Goal: Find specific fact: Find specific fact

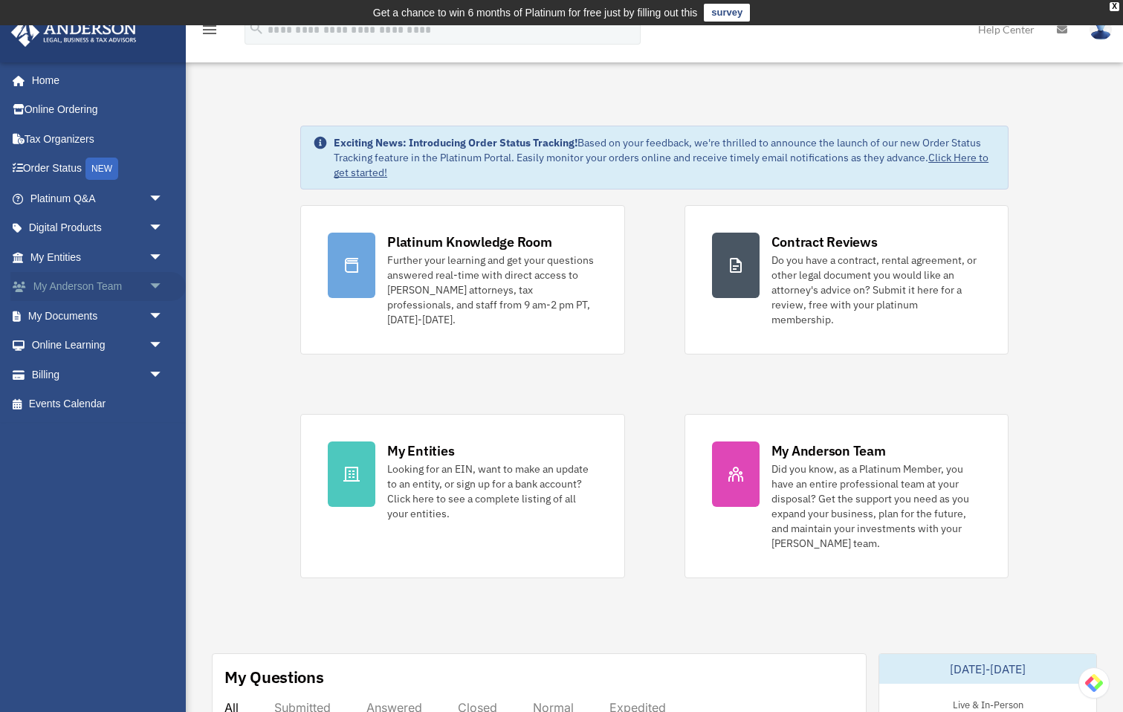
click at [149, 282] on span "arrow_drop_down" at bounding box center [164, 287] width 30 height 30
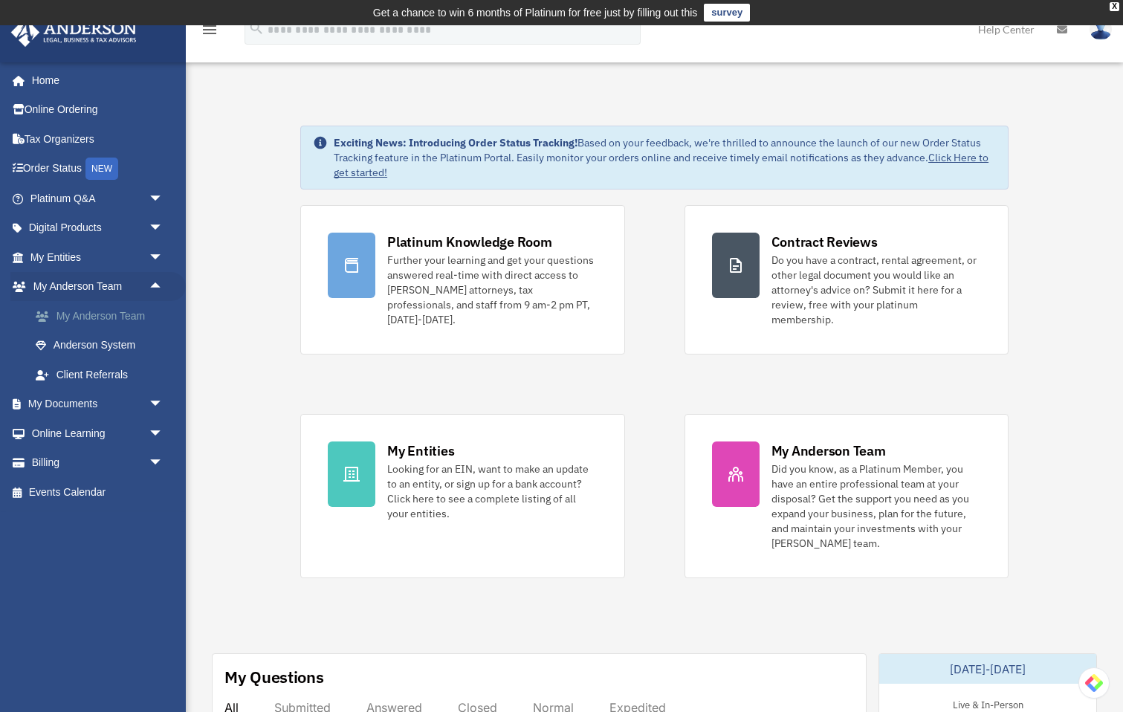
click at [77, 314] on link "My Anderson Team" at bounding box center [103, 316] width 165 height 30
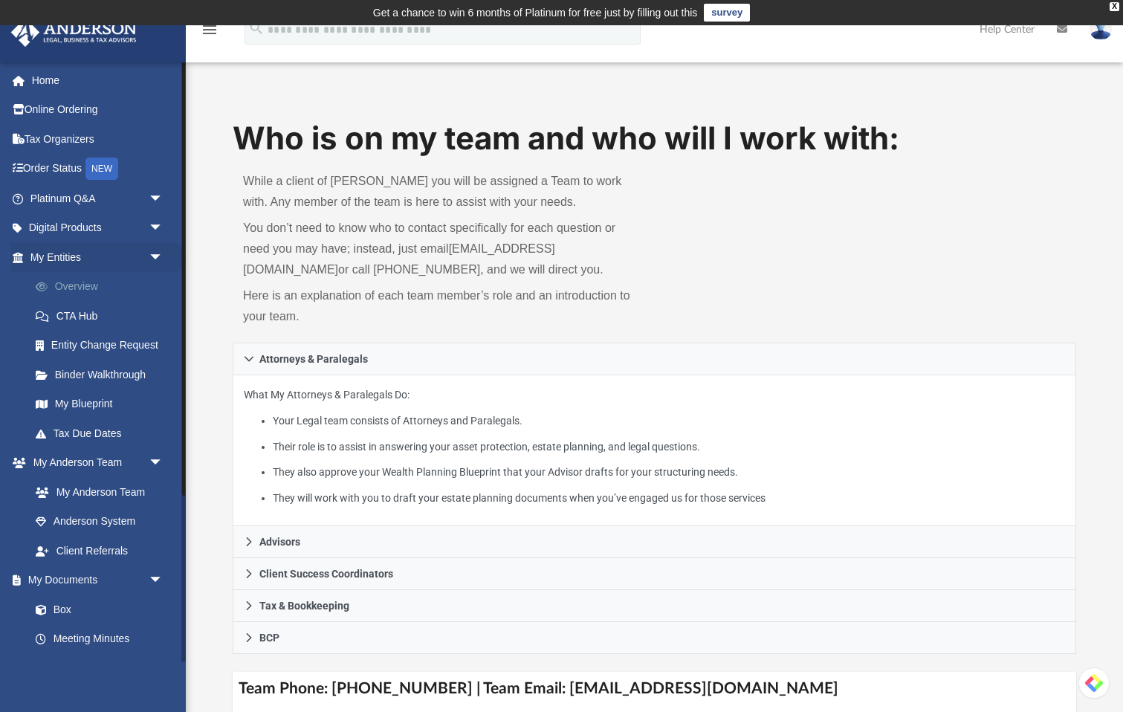
click at [82, 289] on link "Overview" at bounding box center [103, 287] width 165 height 30
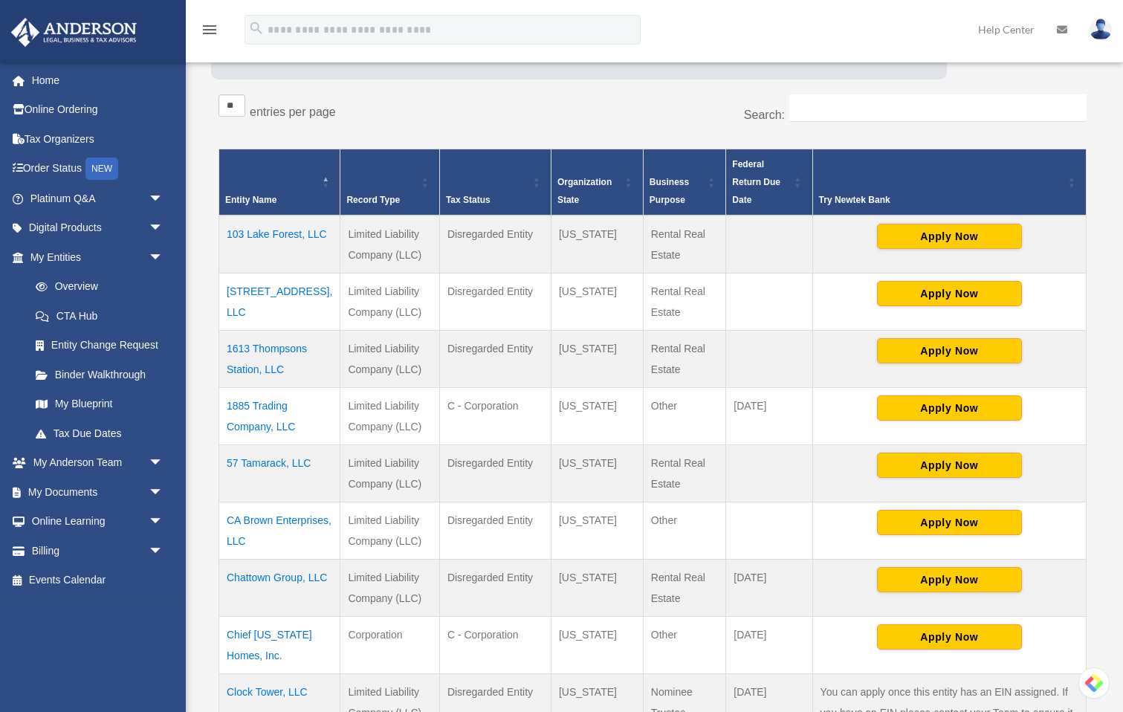
scroll to position [482, 0]
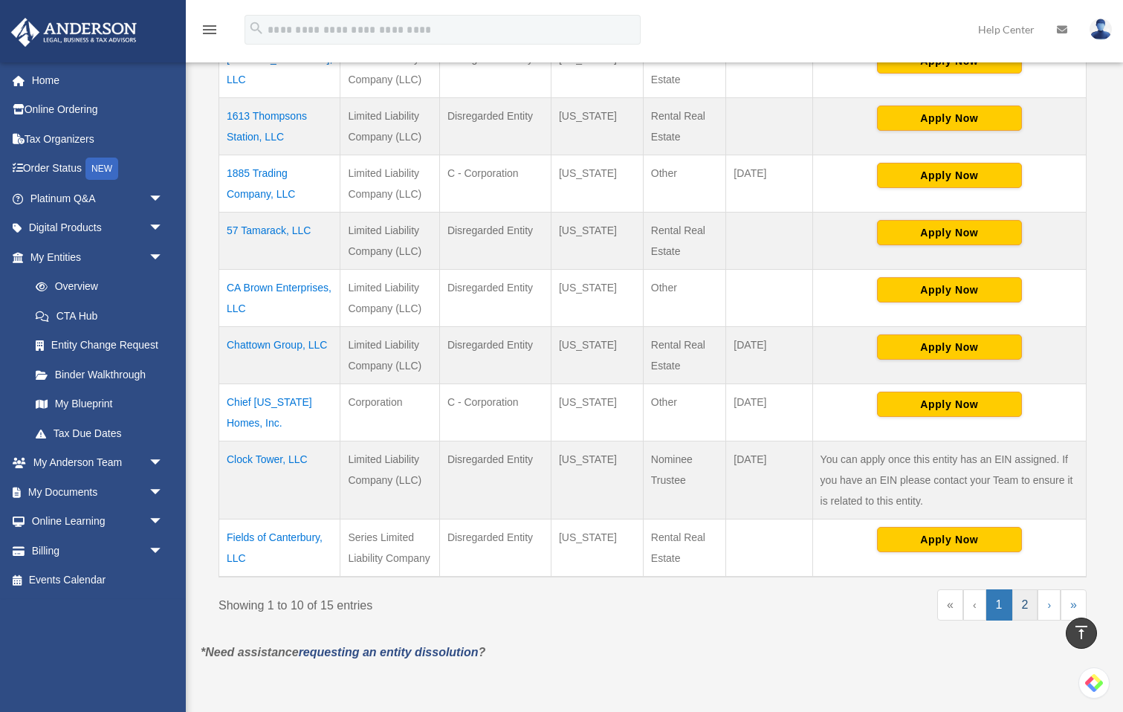
click at [1025, 621] on link "2" at bounding box center [1025, 604] width 26 height 31
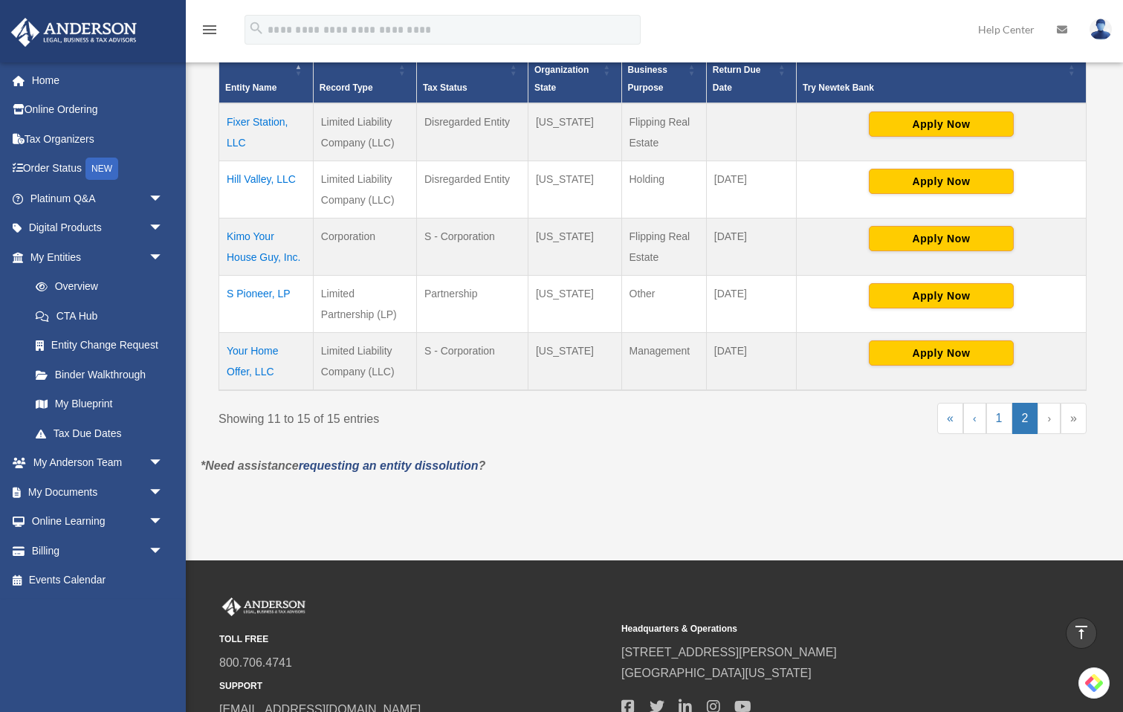
scroll to position [354, 0]
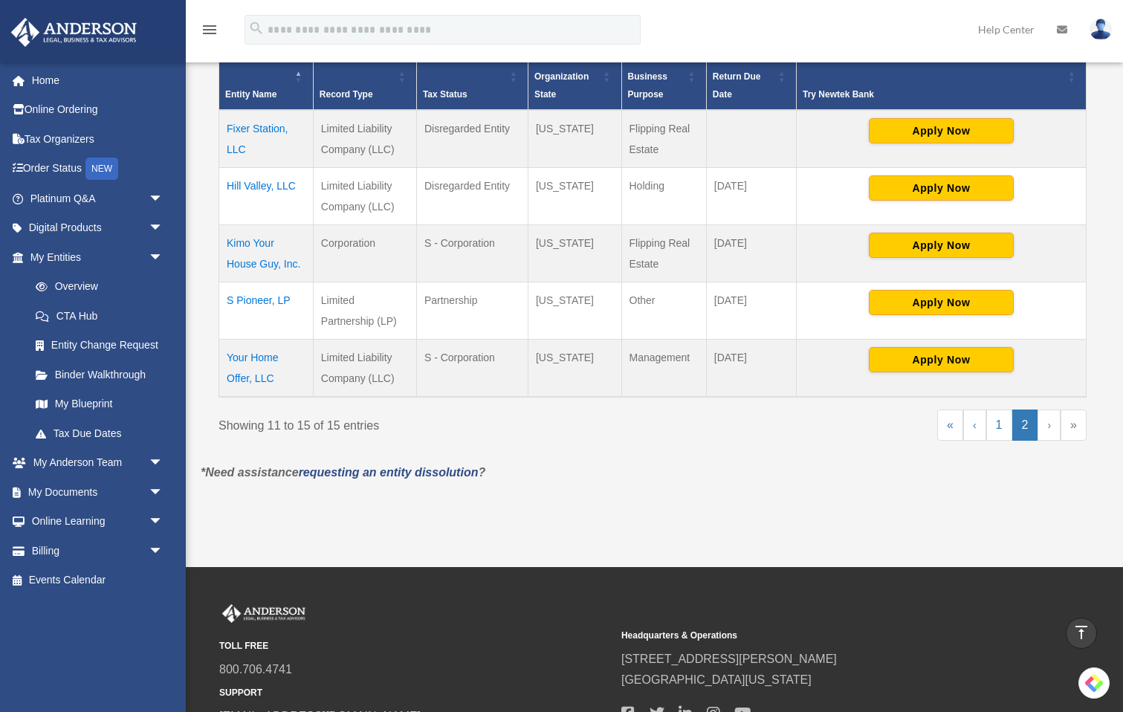
click at [253, 129] on td "Fixer Station, LLC" at bounding box center [266, 139] width 94 height 58
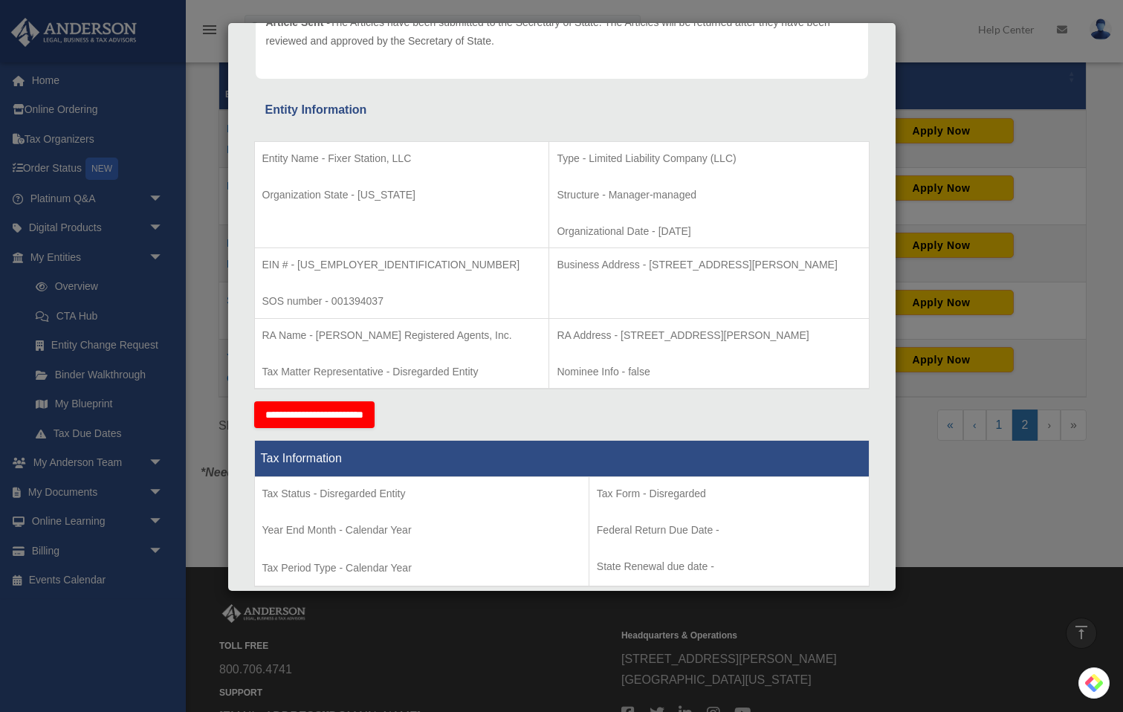
scroll to position [210, 0]
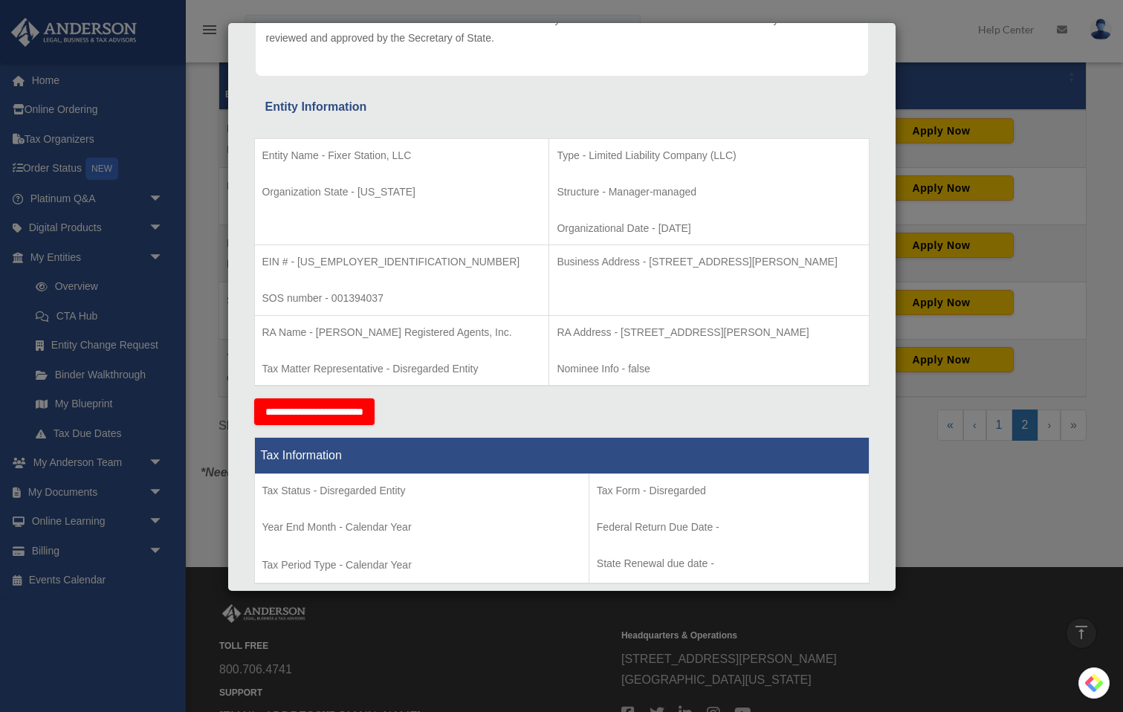
drag, startPoint x: 603, startPoint y: 262, endPoint x: 813, endPoint y: 272, distance: 209.8
click at [813, 272] on td "Business Address - 3225 McLeod Dr, Suite 100, Las Vegas, NV 89121" at bounding box center [709, 280] width 320 height 71
copy p "3225 McLeod Dr, Suite 100, Las Vegas, NV 89121"
